Goal: Transaction & Acquisition: Purchase product/service

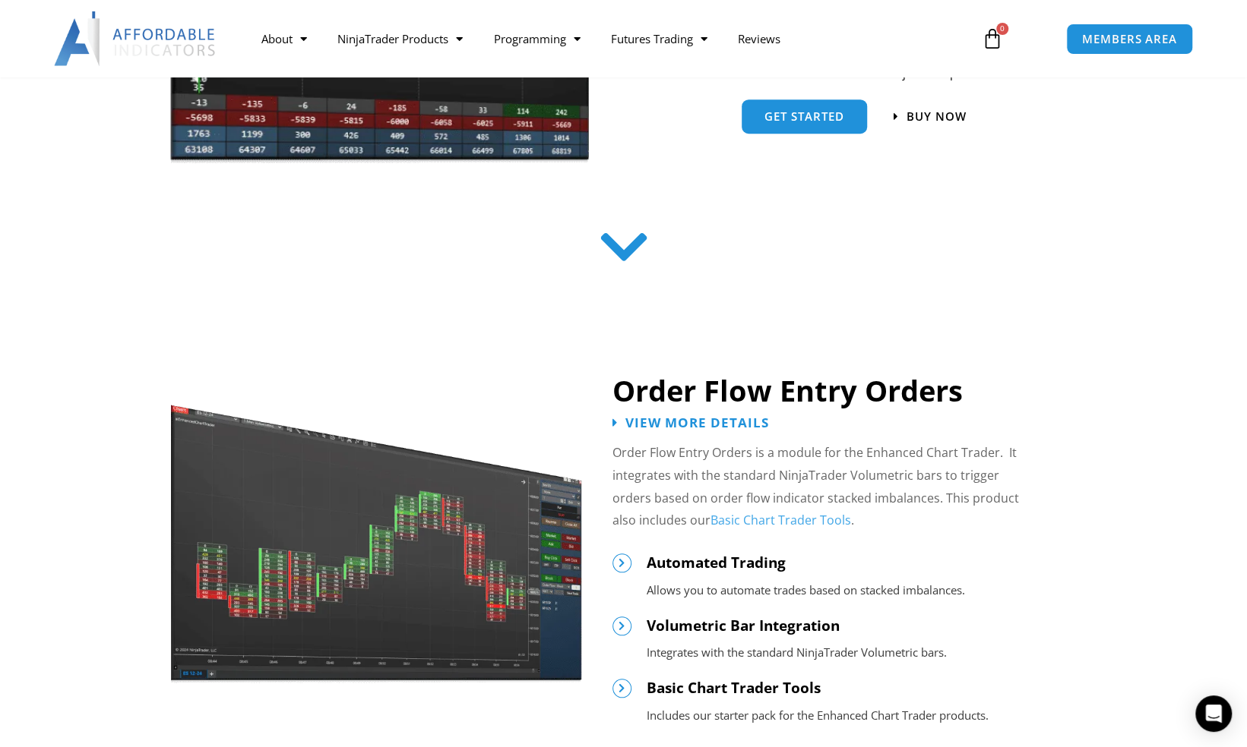
scroll to position [228, 0]
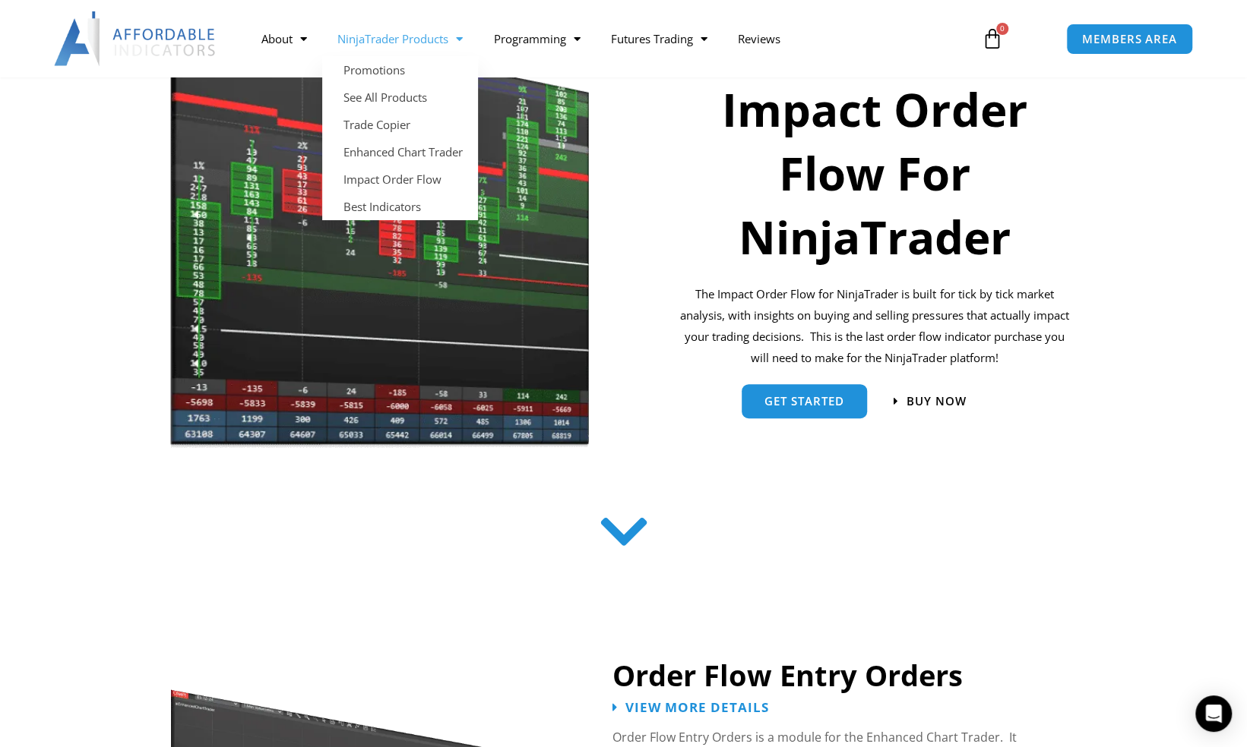
click at [433, 40] on link "NinjaTrader Products" at bounding box center [400, 38] width 156 height 35
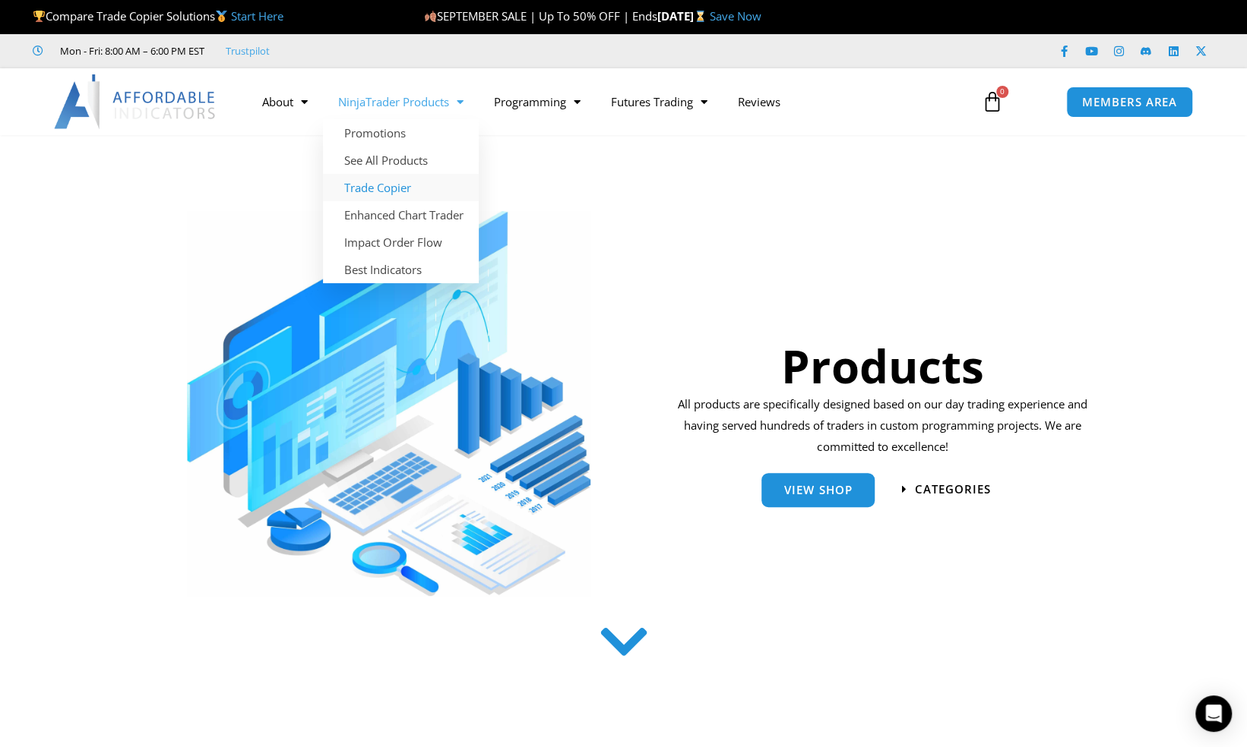
click at [393, 190] on link "Trade Copier" at bounding box center [401, 187] width 156 height 27
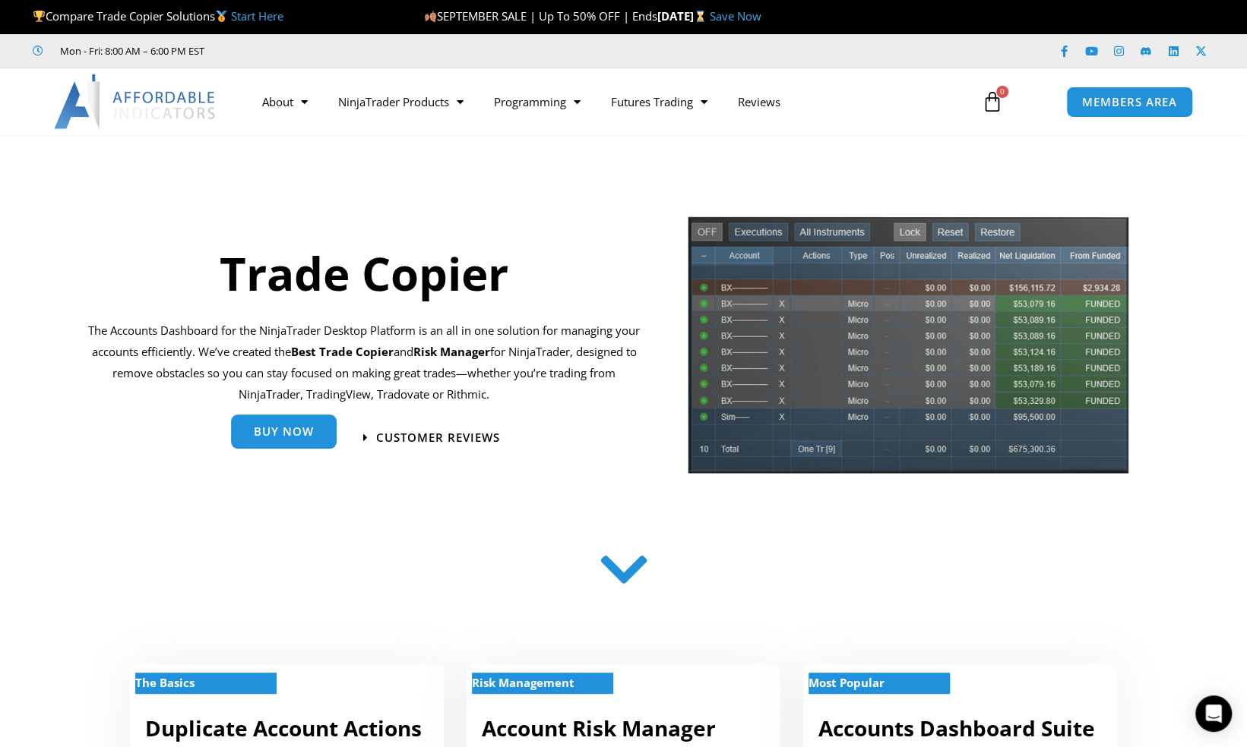
click at [298, 438] on span "Buy Now" at bounding box center [284, 431] width 60 height 11
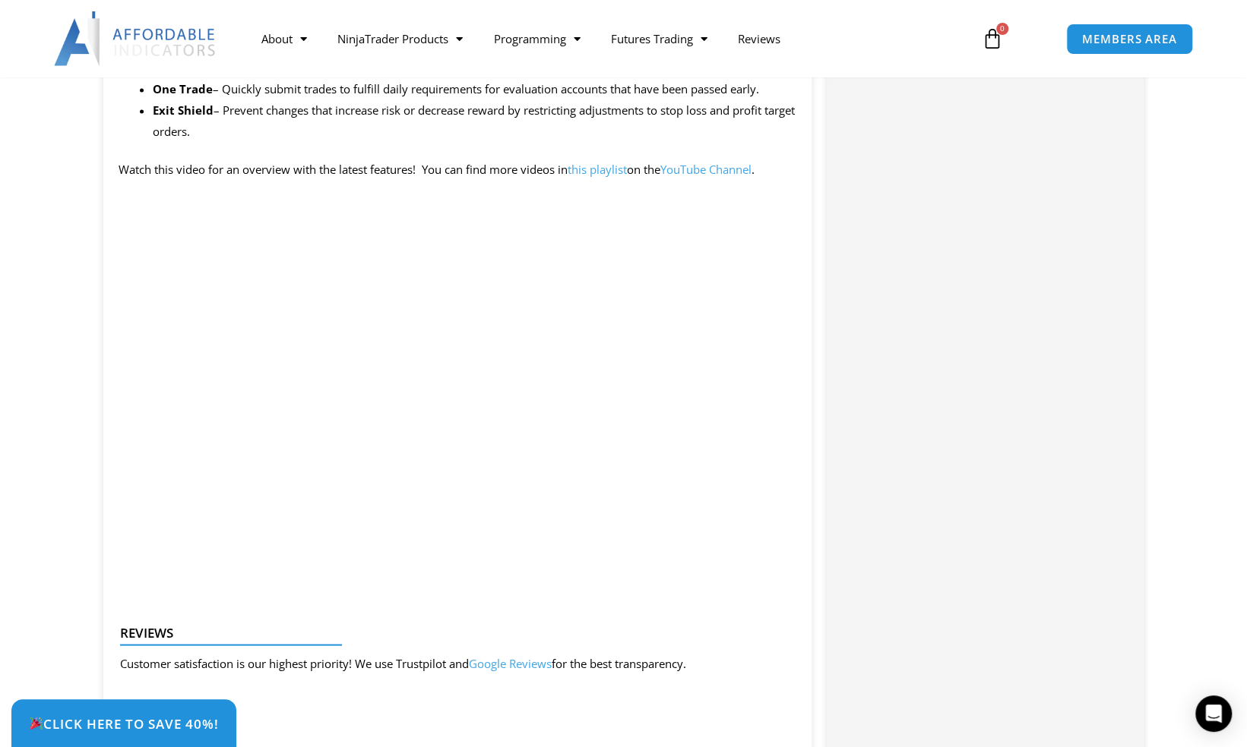
scroll to position [1519, 0]
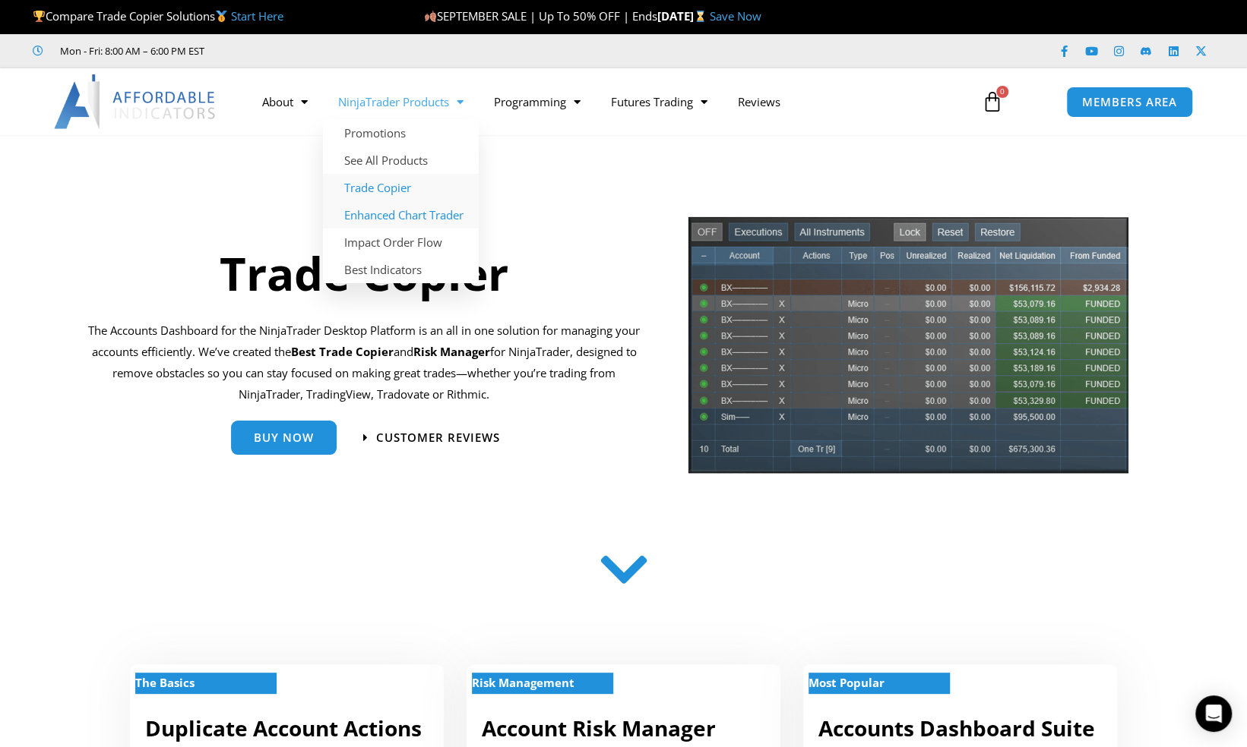
click at [378, 211] on link "Enhanced Chart Trader" at bounding box center [401, 214] width 156 height 27
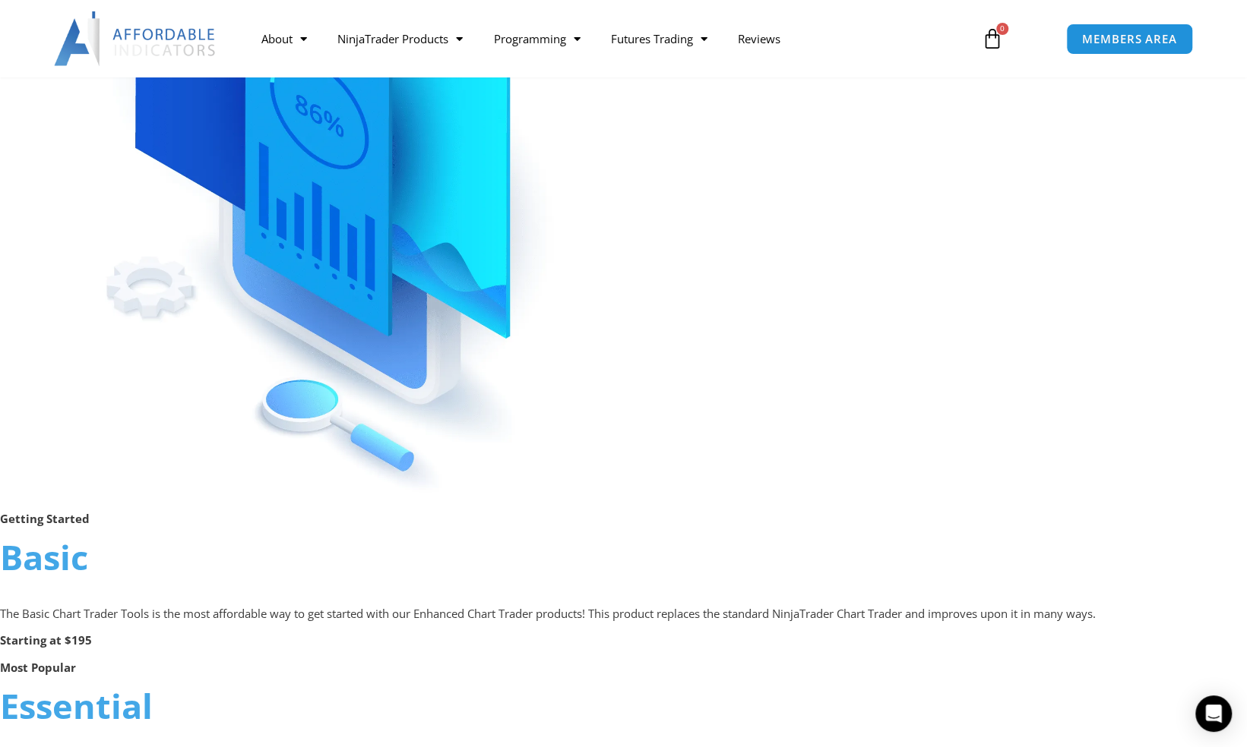
scroll to position [228, 0]
